Goal: Navigation & Orientation: Find specific page/section

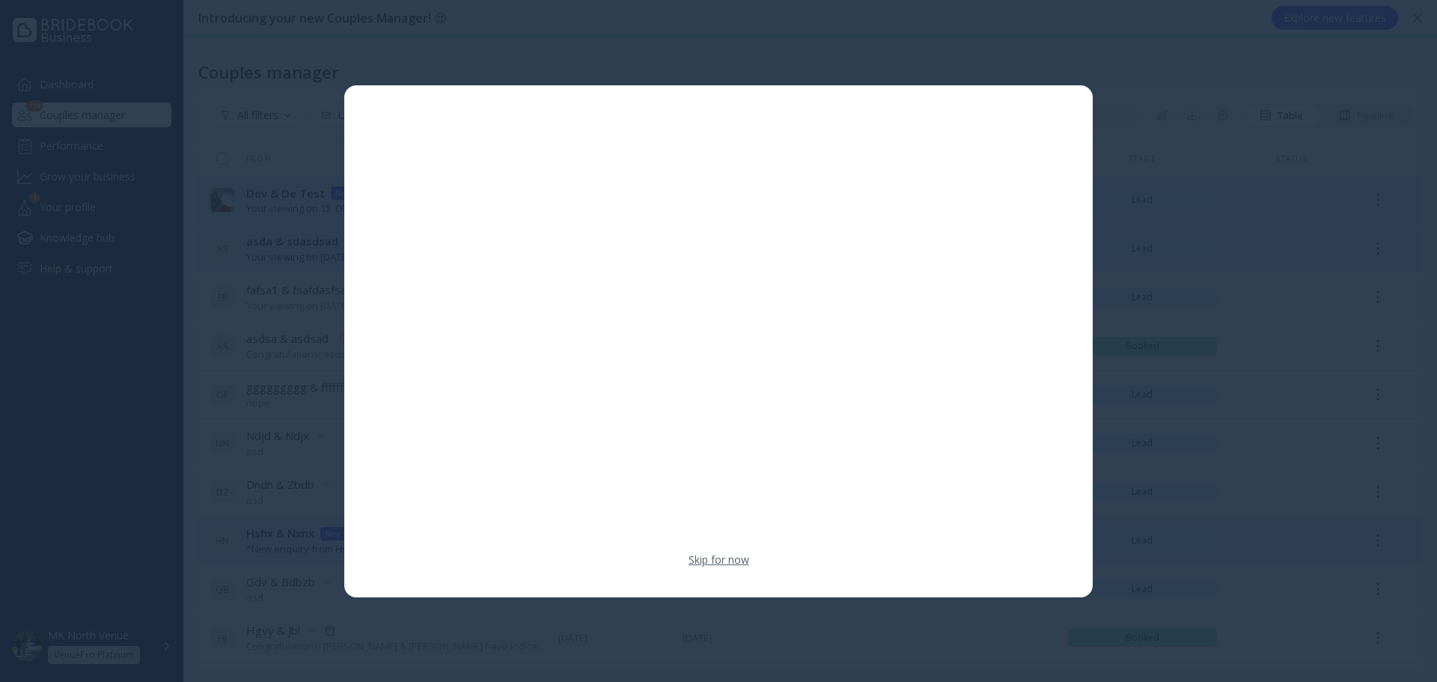
click at [705, 558] on link "Skip for now" at bounding box center [719, 559] width 61 height 15
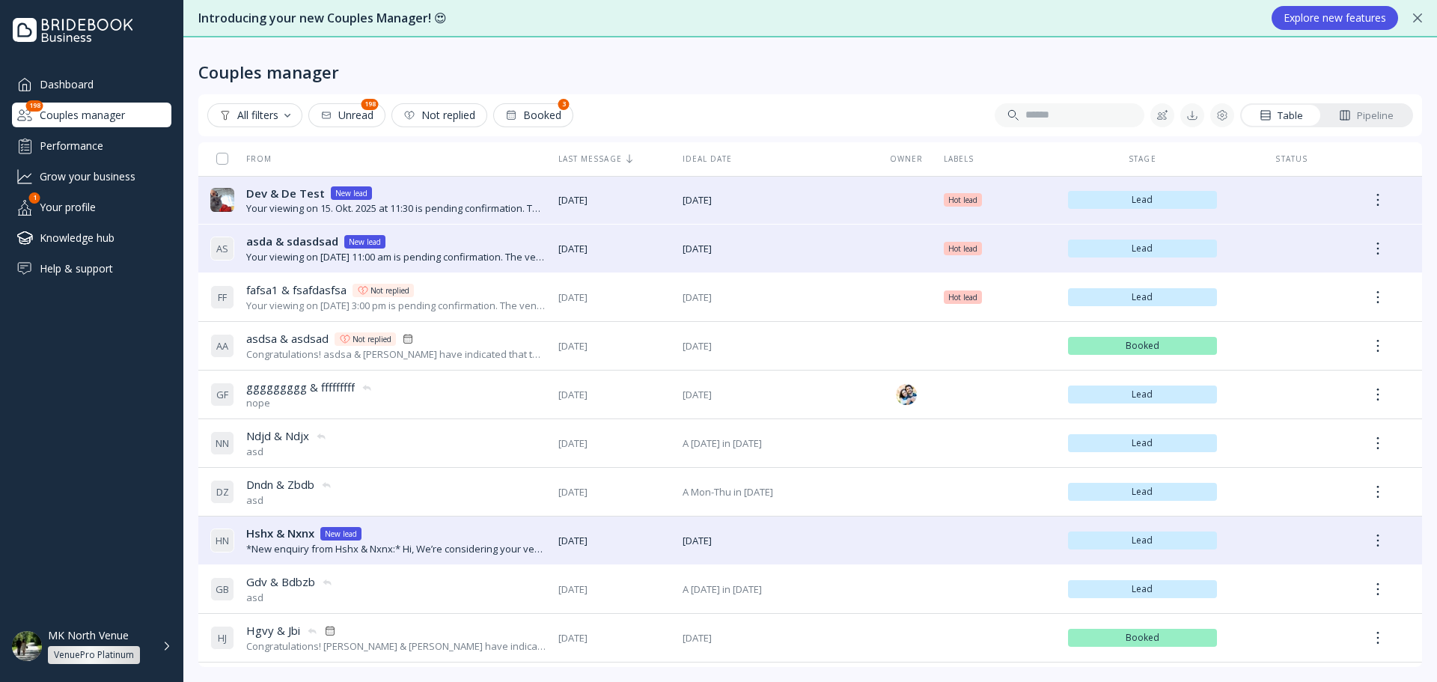
click at [97, 141] on div "Performance" at bounding box center [91, 145] width 159 height 25
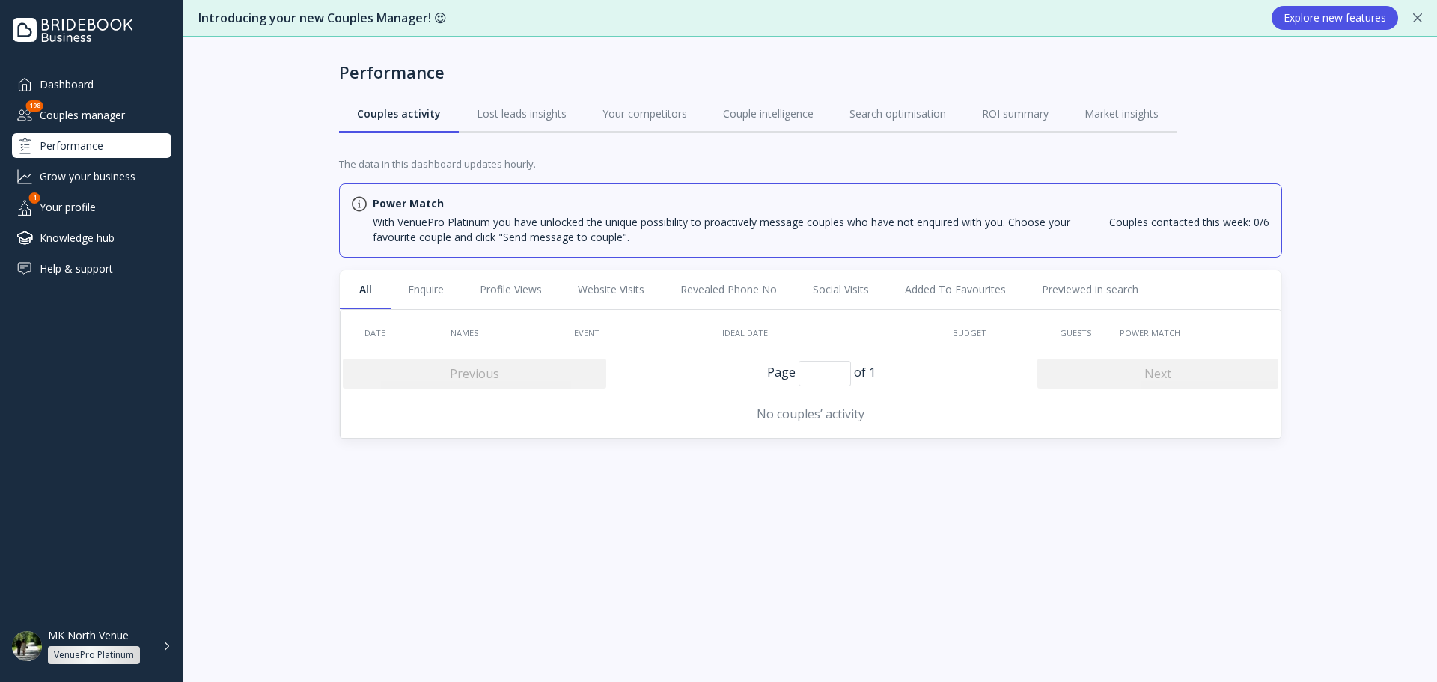
click at [105, 167] on div "Grow your business" at bounding box center [91, 176] width 159 height 25
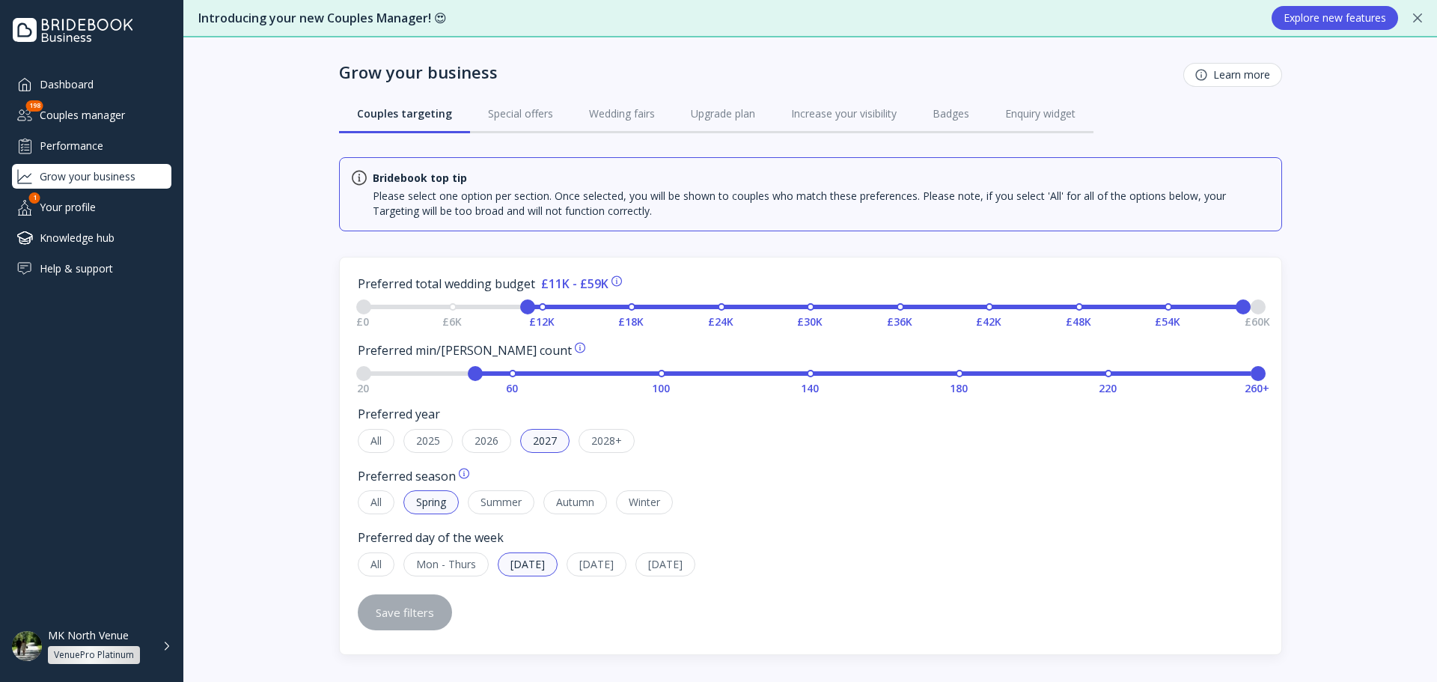
click at [94, 201] on div "Your profile" at bounding box center [91, 207] width 159 height 25
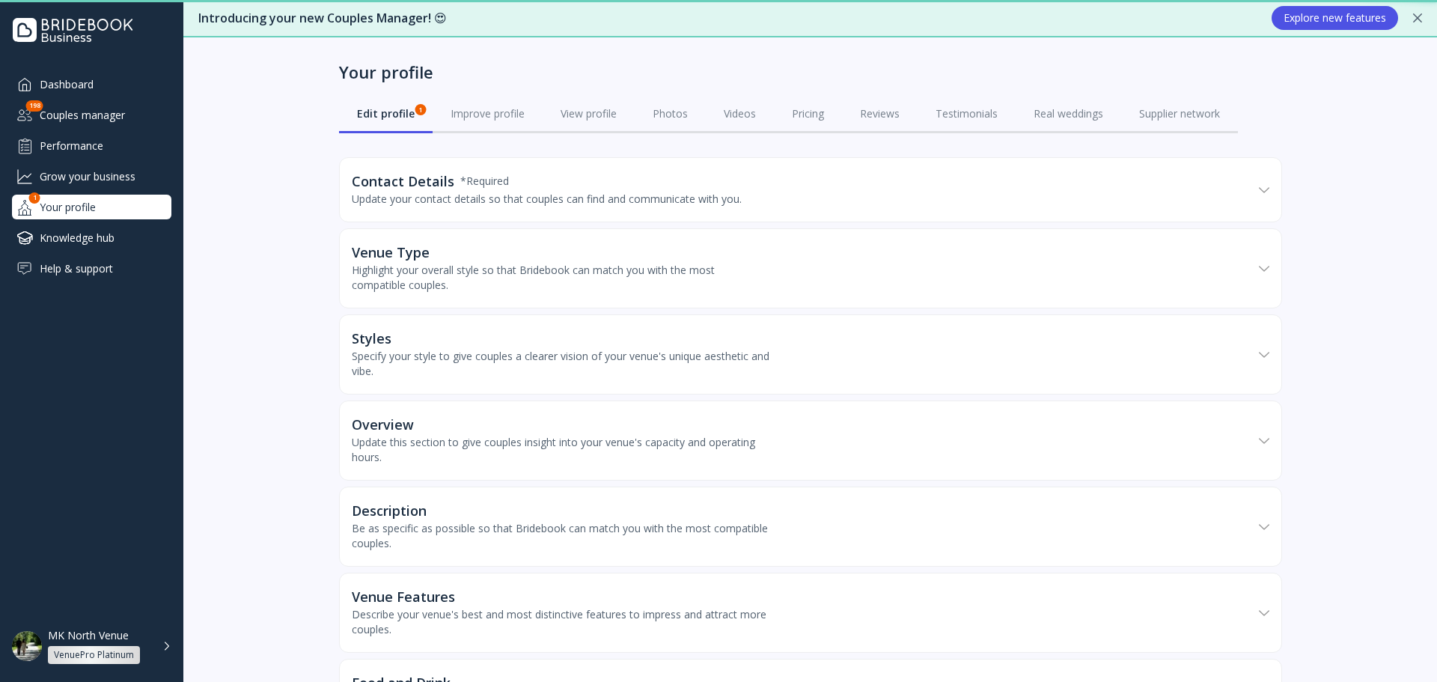
click at [102, 226] on div "Knowledge hub" at bounding box center [91, 237] width 159 height 25
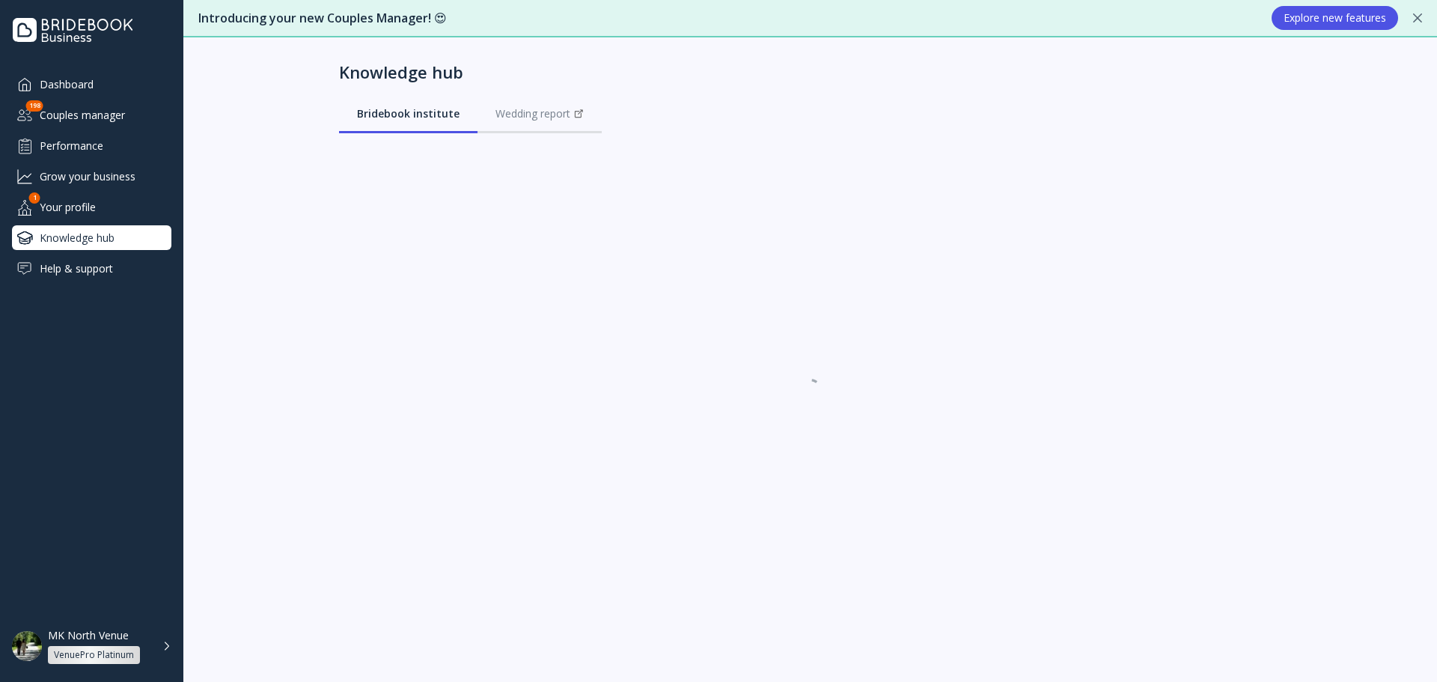
click at [102, 272] on div "Help & support" at bounding box center [91, 268] width 159 height 25
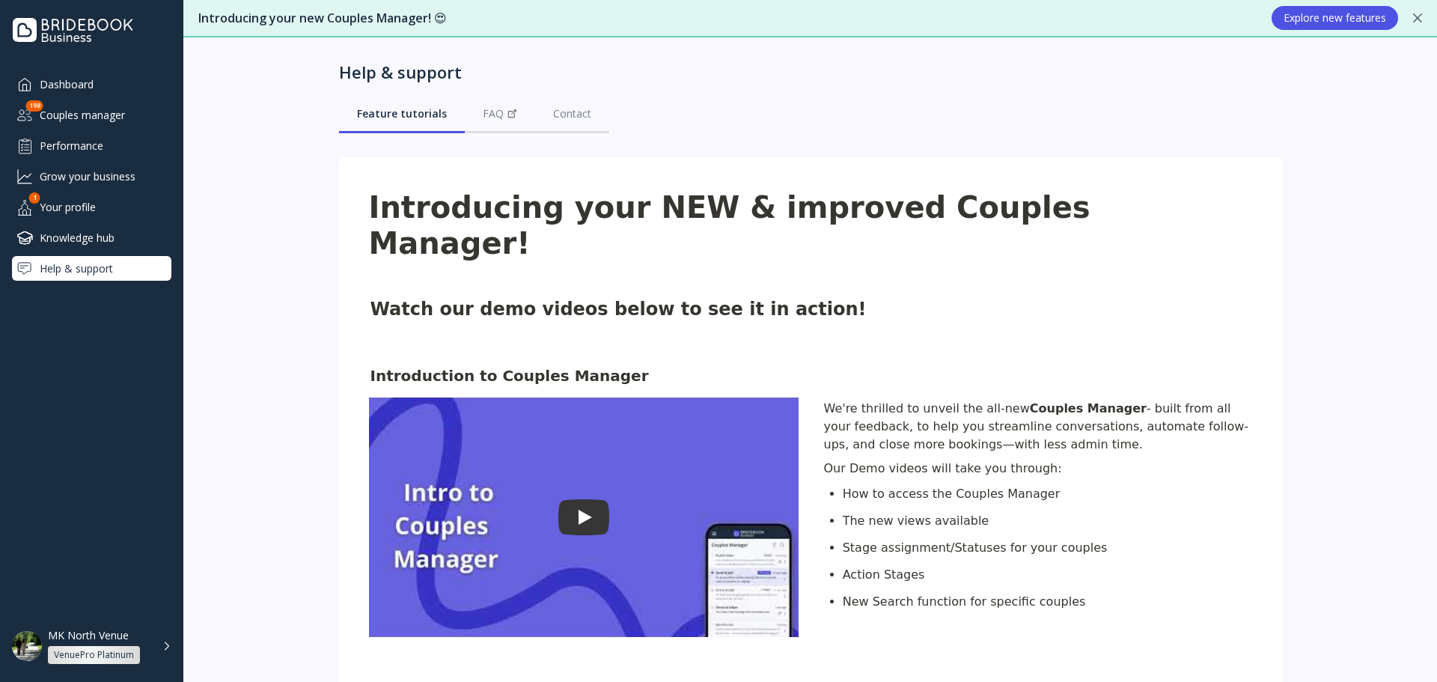
click at [71, 87] on div "Dashboard" at bounding box center [91, 84] width 159 height 25
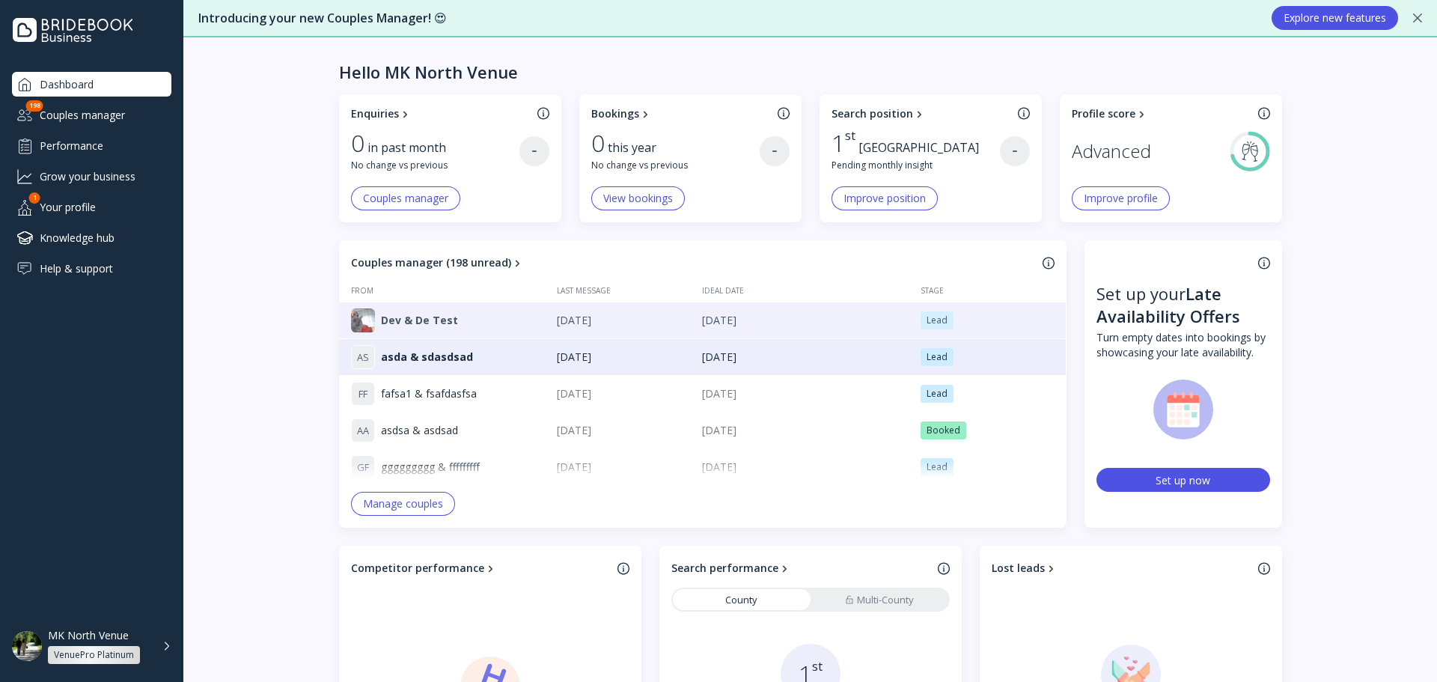
click at [469, 313] on div "Dev & De Test" at bounding box center [454, 320] width 207 height 24
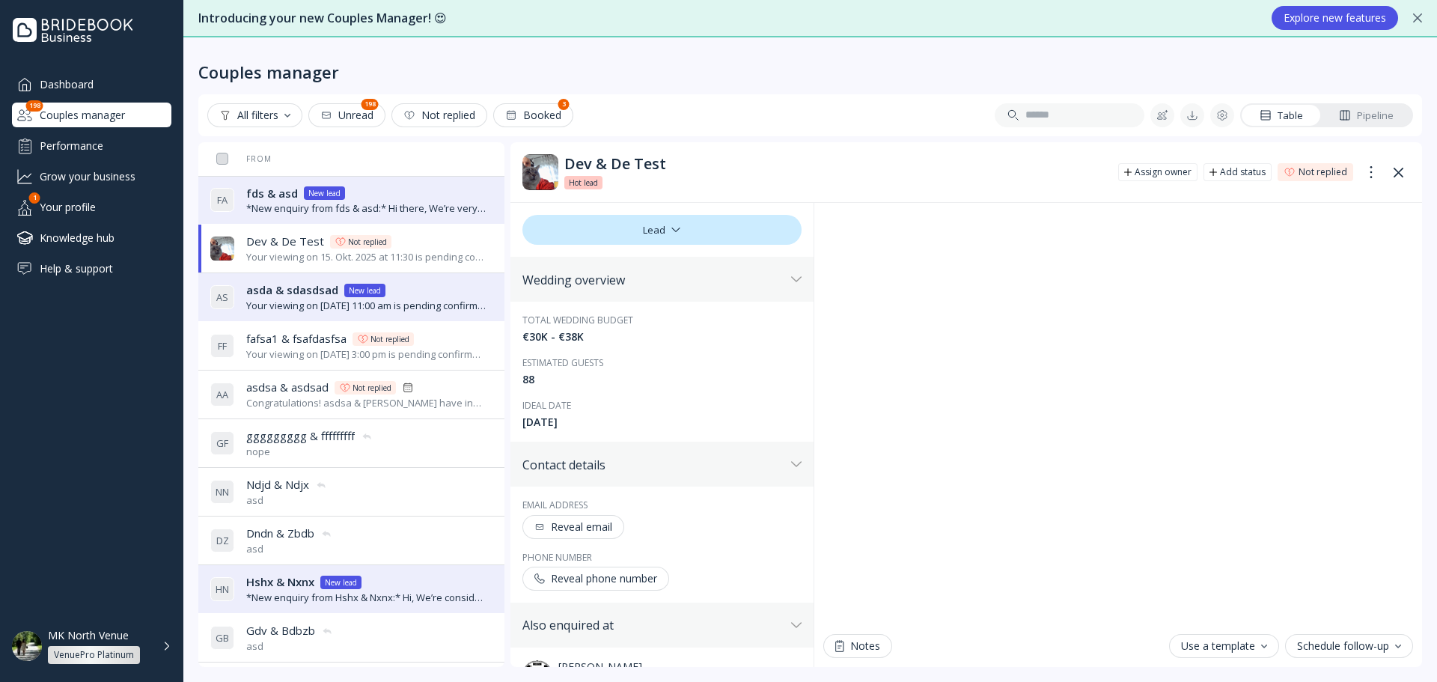
click at [394, 207] on div "*New enquiry from fds & asd:* Hi there, We’re very interested in your venue for…" at bounding box center [366, 208] width 240 height 14
